Goal: Transaction & Acquisition: Purchase product/service

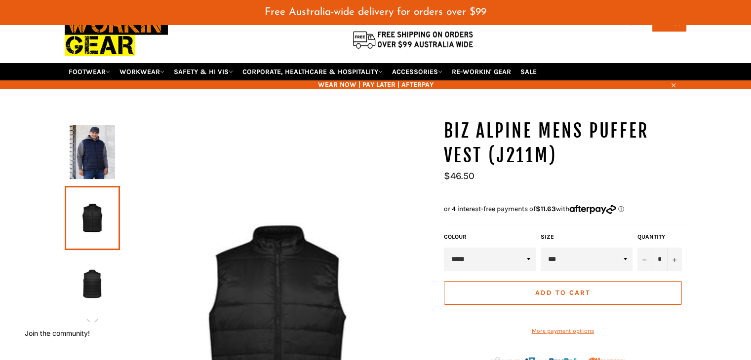
scroll to position [49, 0]
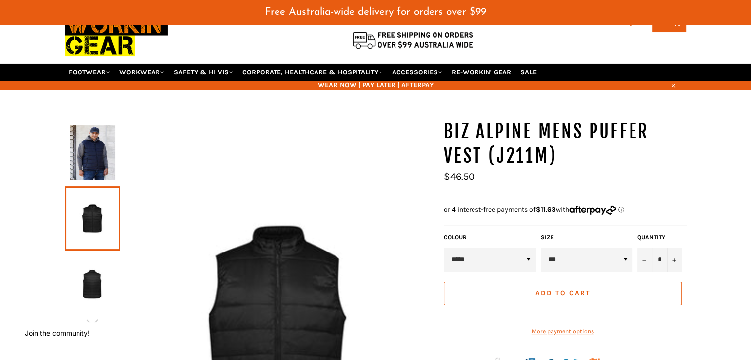
click at [89, 275] on img at bounding box center [92, 285] width 45 height 54
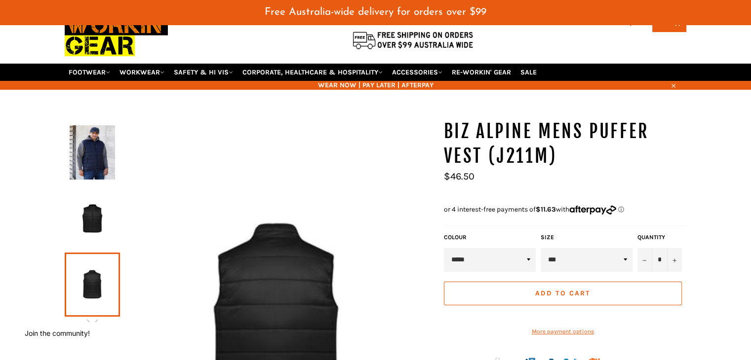
click at [94, 157] on img at bounding box center [92, 152] width 45 height 54
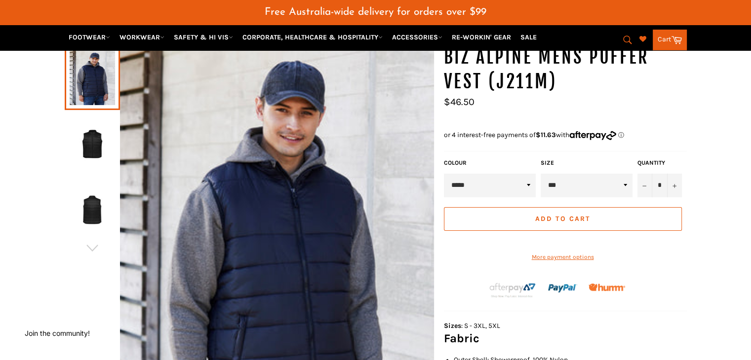
scroll to position [122, 0]
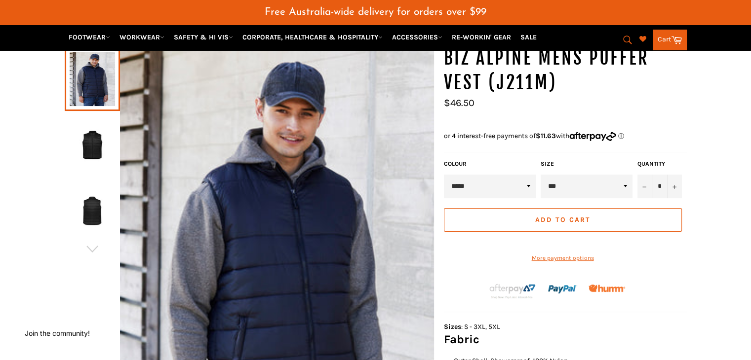
click at [622, 175] on select "* * * ** *** *** ***" at bounding box center [586, 187] width 92 height 24
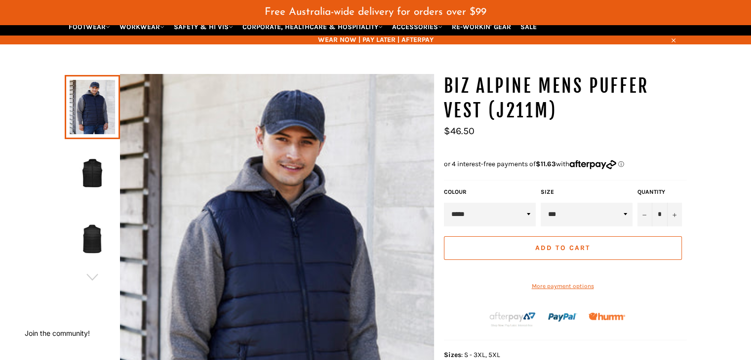
scroll to position [97, 0]
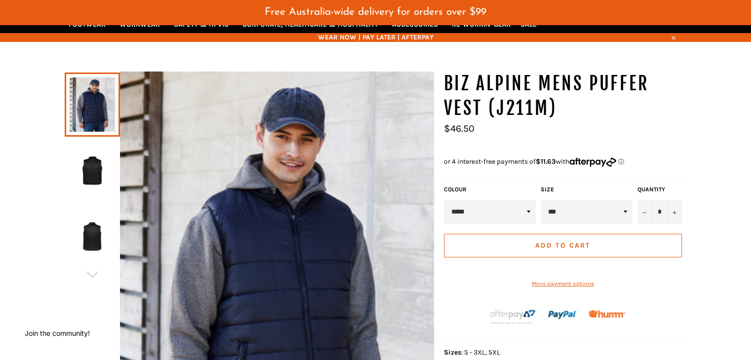
click at [559, 241] on span "Add to Cart" at bounding box center [562, 245] width 55 height 8
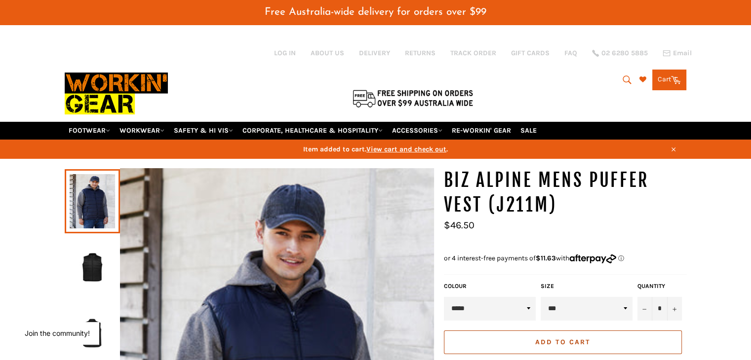
scroll to position [278, 16]
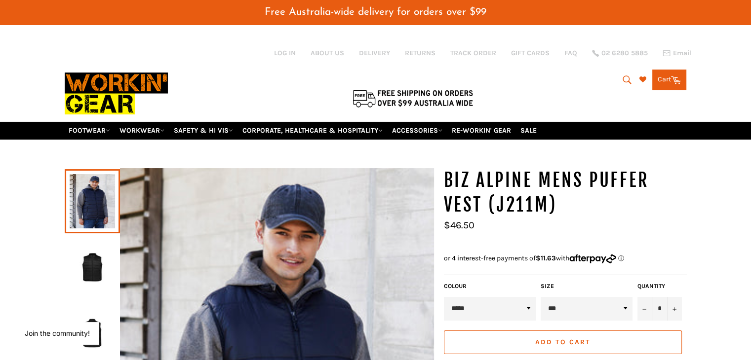
click at [561, 338] on span "Add to Cart" at bounding box center [562, 342] width 55 height 8
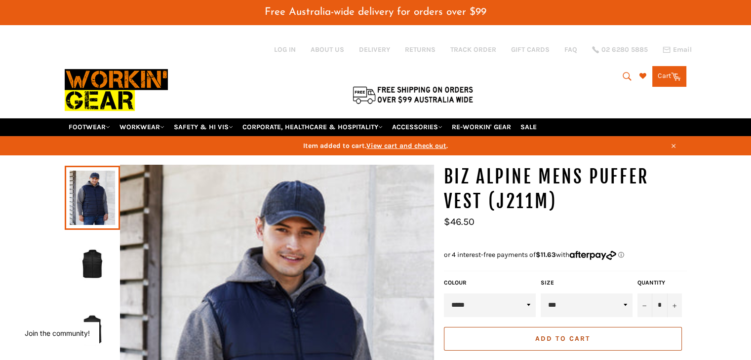
scroll to position [0, 0]
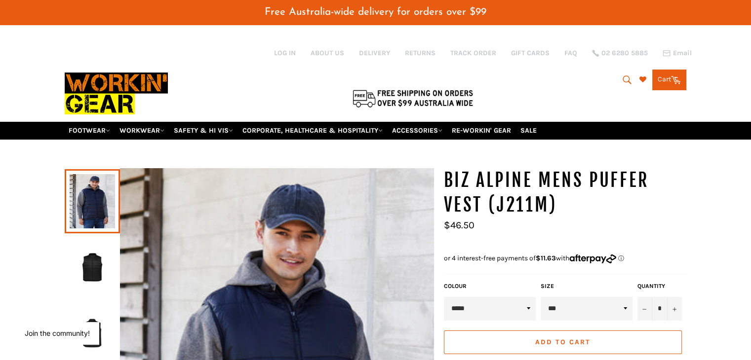
click at [660, 70] on link "Cart Cart 0 items" at bounding box center [669, 80] width 34 height 21
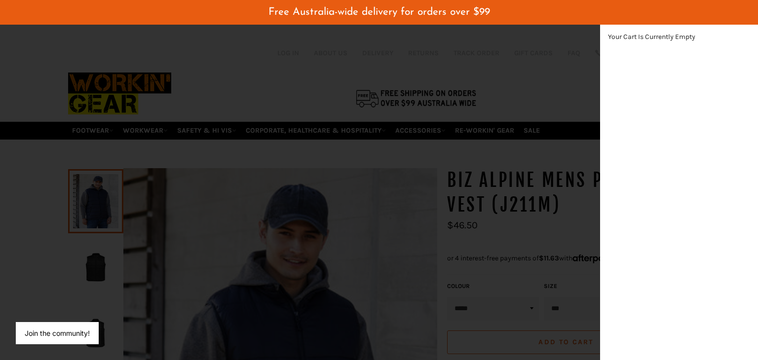
click at [258, 230] on div "modal" at bounding box center [379, 180] width 758 height 360
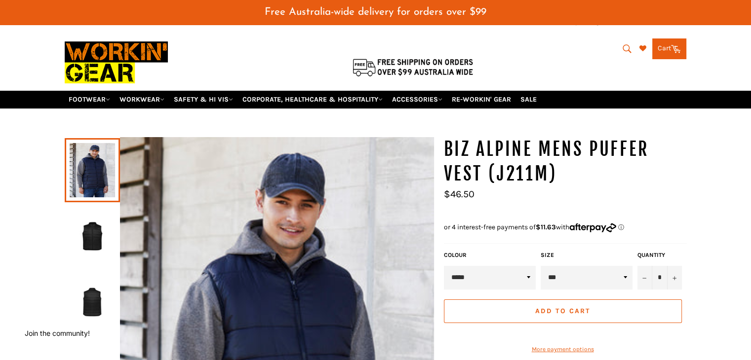
scroll to position [31, 0]
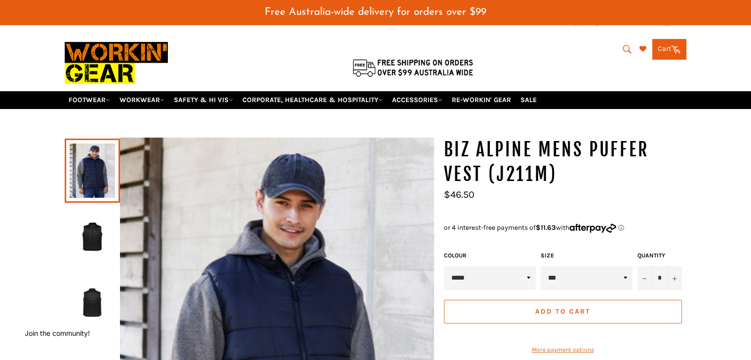
click at [571, 304] on button "Add to Cart" at bounding box center [563, 312] width 238 height 24
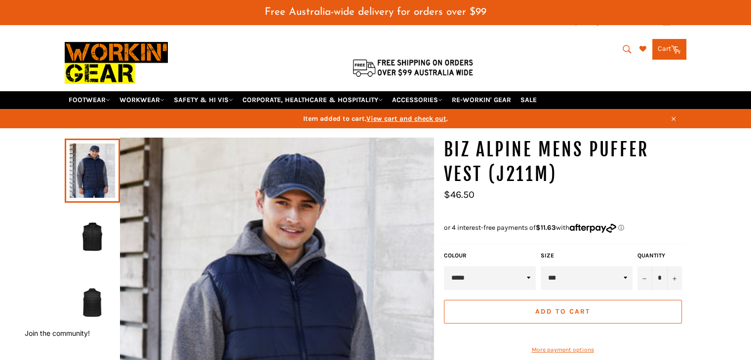
click at [415, 114] on span "View cart and check out" at bounding box center [406, 118] width 80 height 8
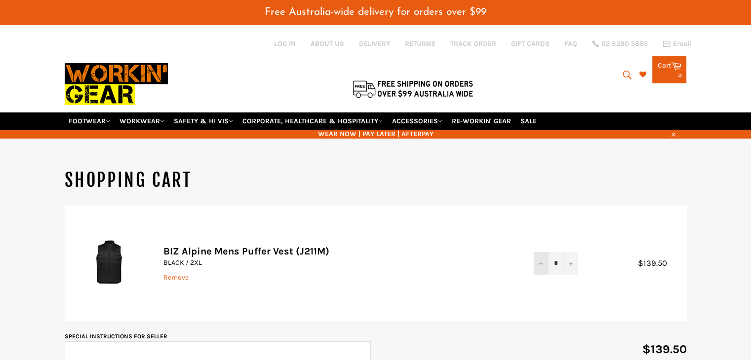
click at [537, 252] on button "−" at bounding box center [540, 263] width 15 height 22
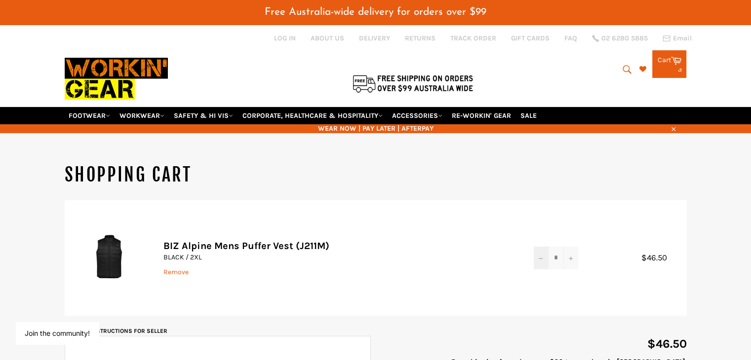
scroll to position [9, 0]
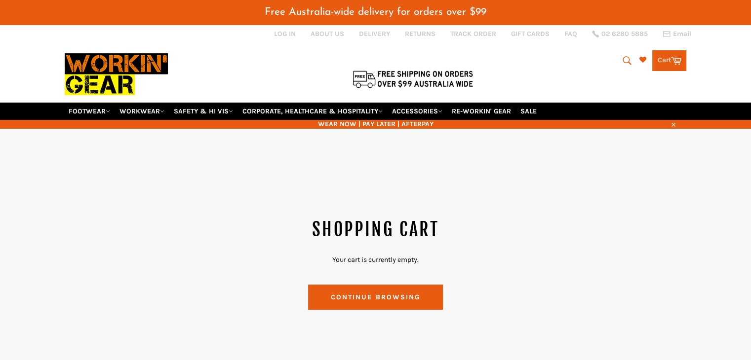
scroll to position [34, 0]
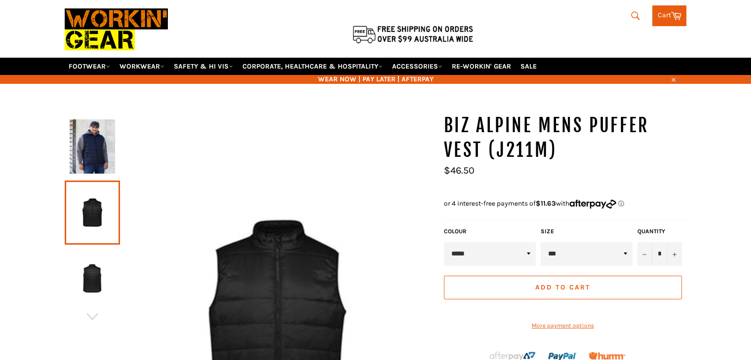
scroll to position [55, 0]
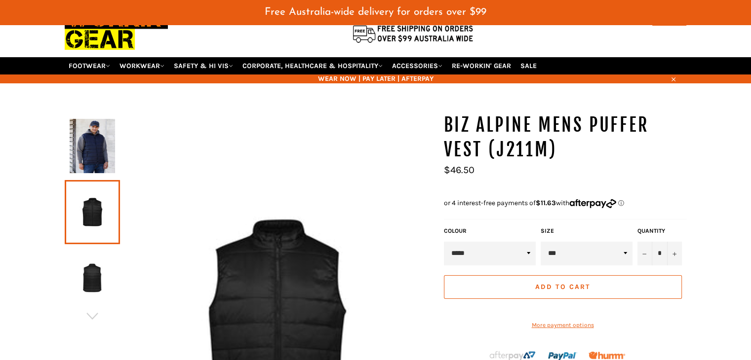
click at [468, 275] on button "Add to Cart" at bounding box center [563, 287] width 238 height 24
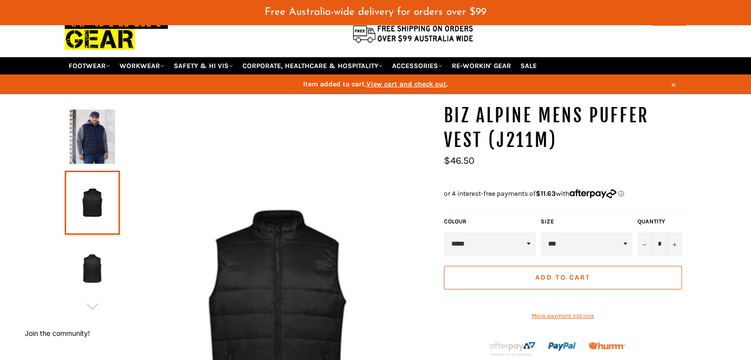
click at [389, 80] on span "View cart and check out" at bounding box center [406, 84] width 80 height 8
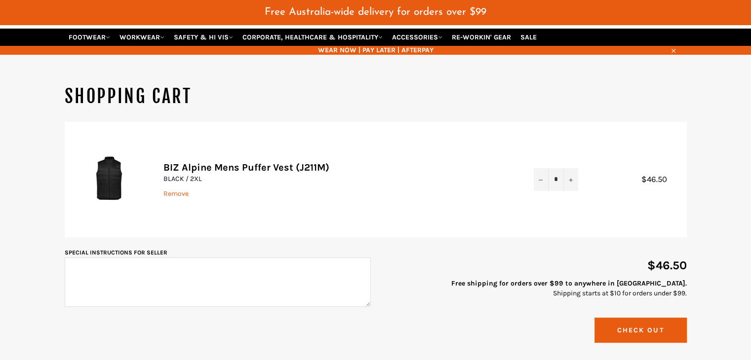
scroll to position [84, 0]
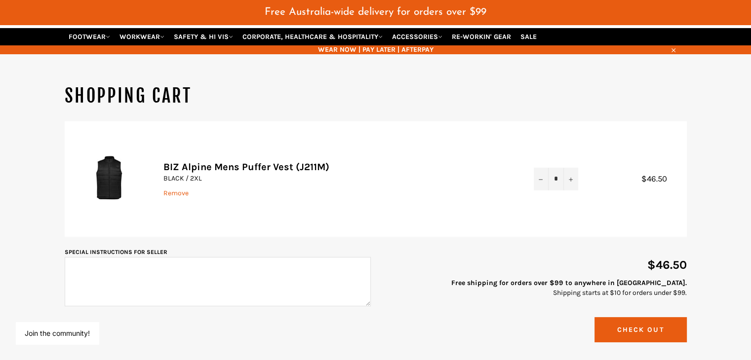
click at [616, 320] on button "Check Out" at bounding box center [640, 329] width 92 height 25
